Goal: Task Accomplishment & Management: Manage account settings

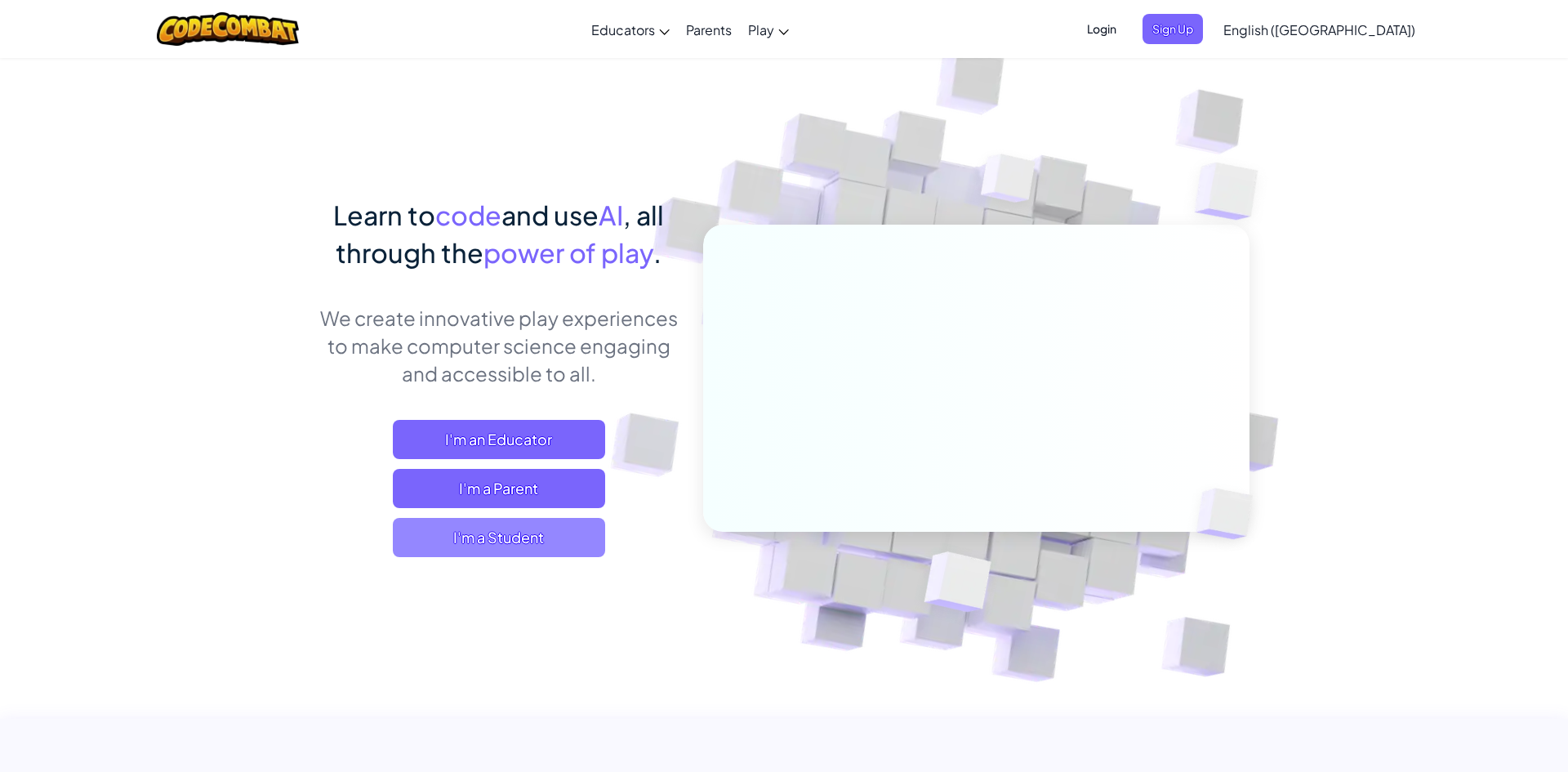
click at [503, 539] on span "I'm a Student" at bounding box center [499, 537] width 212 height 39
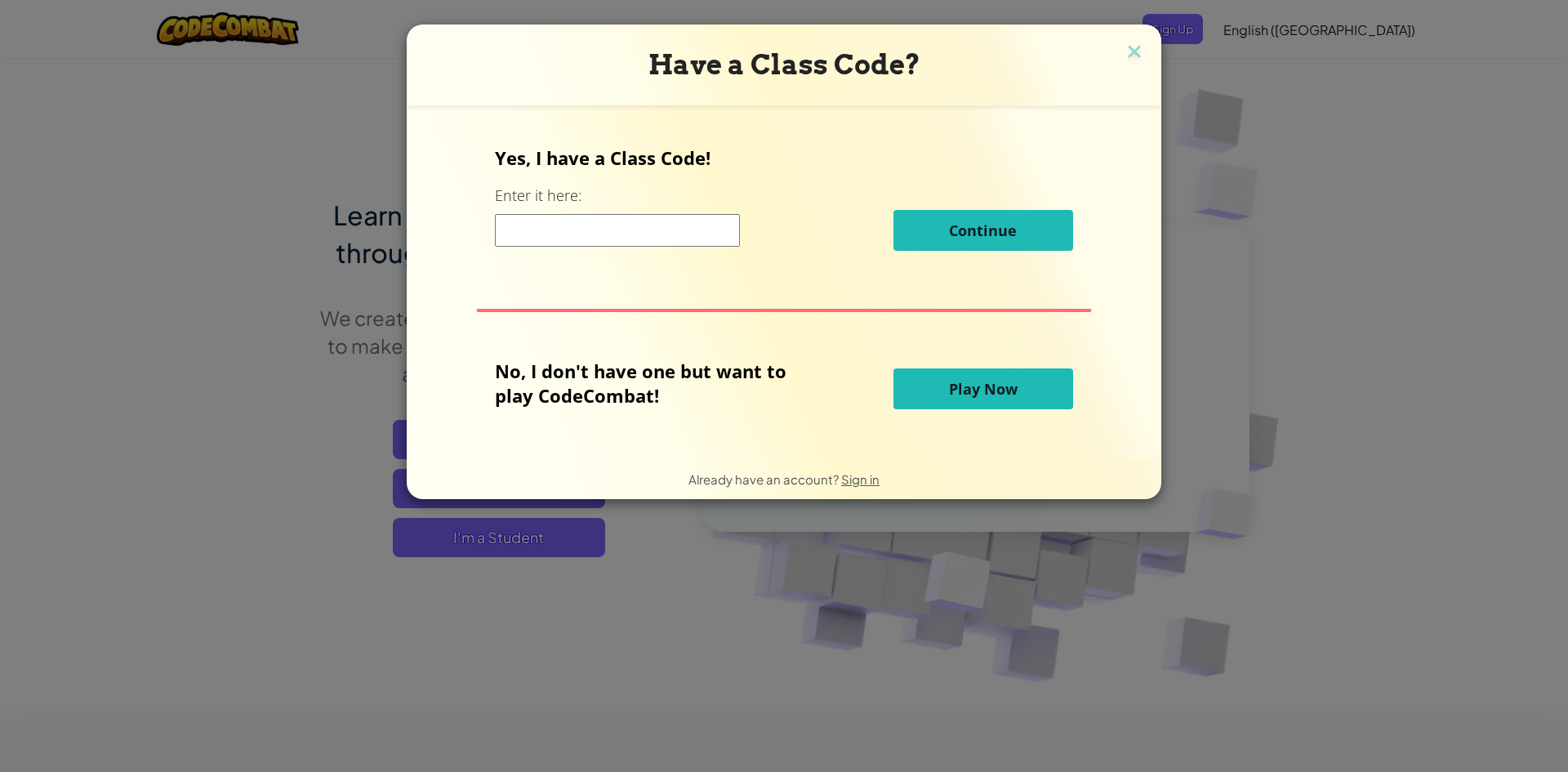
click at [1177, 87] on div "Have a Class Code? Yes, I have a Class Code! Enter it here: Continue No, I don'…" at bounding box center [784, 386] width 1568 height 772
click at [1127, 56] on img at bounding box center [1133, 53] width 21 height 25
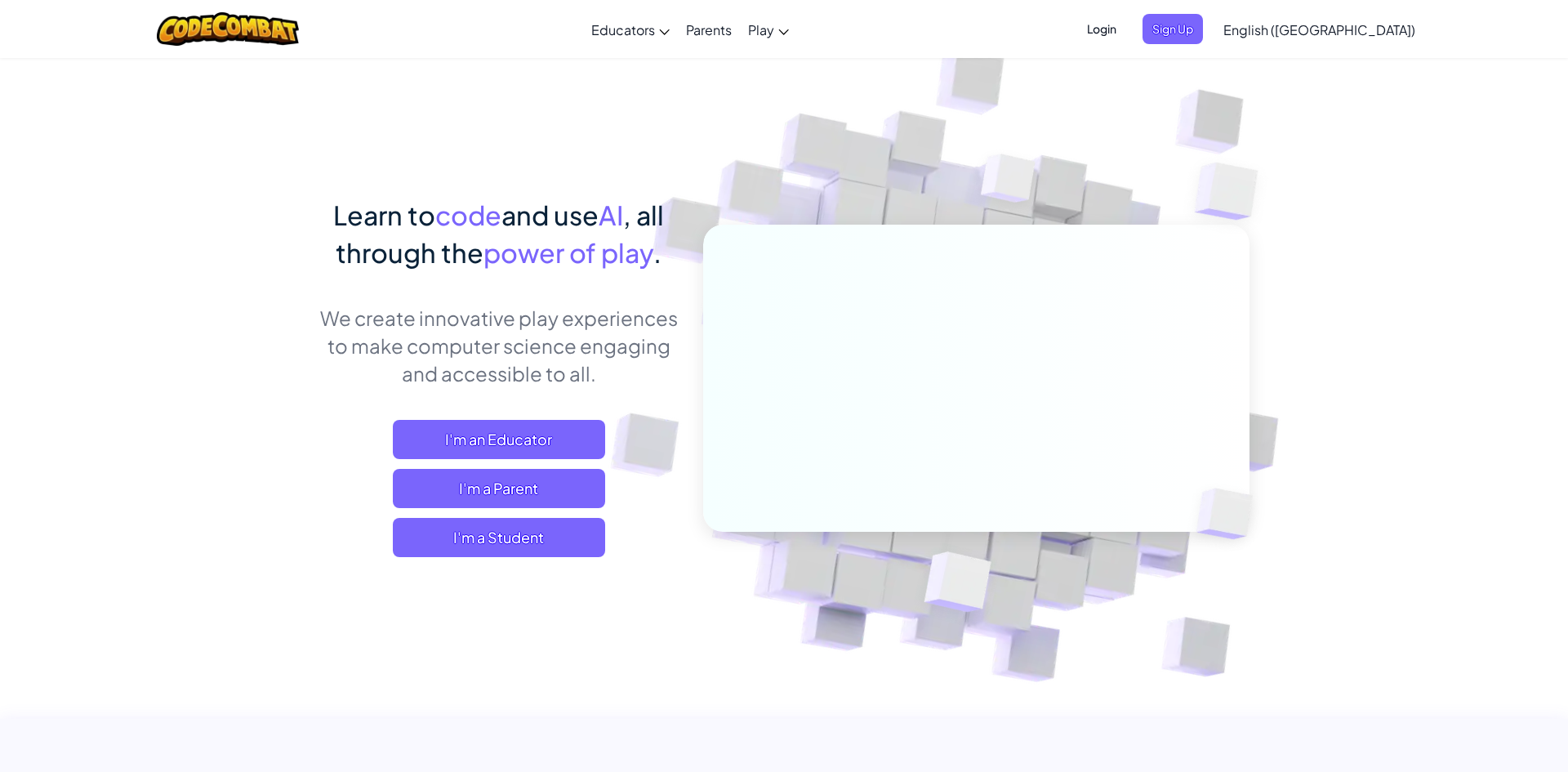
click at [1126, 30] on span "Login" at bounding box center [1101, 29] width 49 height 30
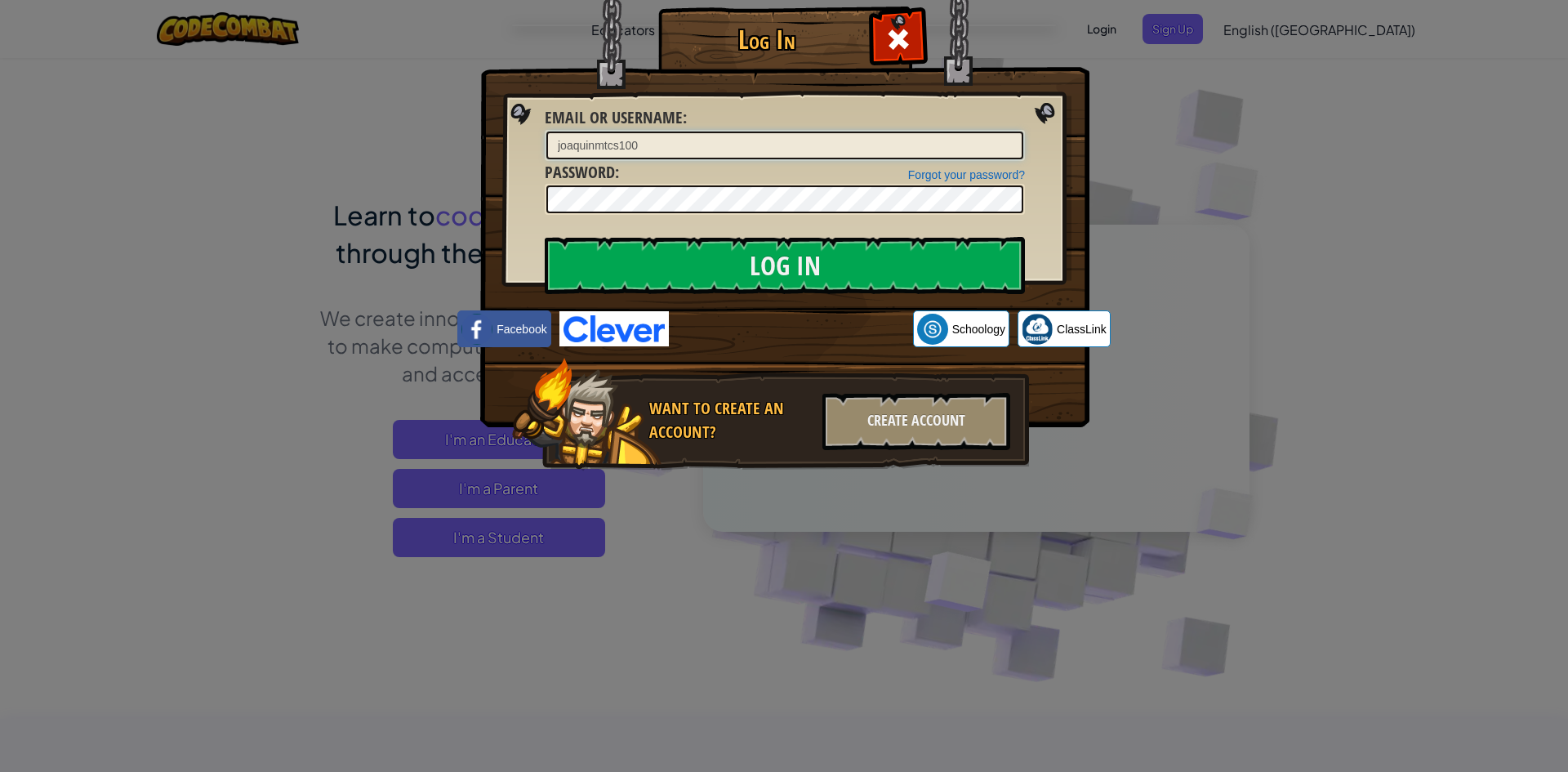
drag, startPoint x: 784, startPoint y: 150, endPoint x: 534, endPoint y: 129, distance: 250.9
click at [534, 129] on div "Log In Unknown Error Email or Username : joaquinmtcs100 Forgot your password? P…" at bounding box center [784, 263] width 544 height 476
click at [534, 129] on img at bounding box center [784, 190] width 610 height 476
type input "ethanctcs100"
click at [774, 283] on input "Log In" at bounding box center [784, 265] width 480 height 57
